Goal: Transaction & Acquisition: Purchase product/service

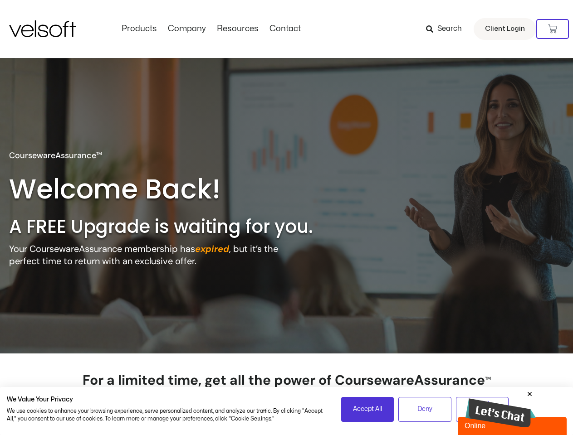
click at [286, 218] on h2 "A FREE Upgrade is waiting for you." at bounding box center [180, 227] width 342 height 24
click at [552, 29] on icon at bounding box center [552, 28] width 9 height 9
click at [367, 410] on span "Accept All" at bounding box center [367, 410] width 29 height 10
